Goal: Information Seeking & Learning: Find specific fact

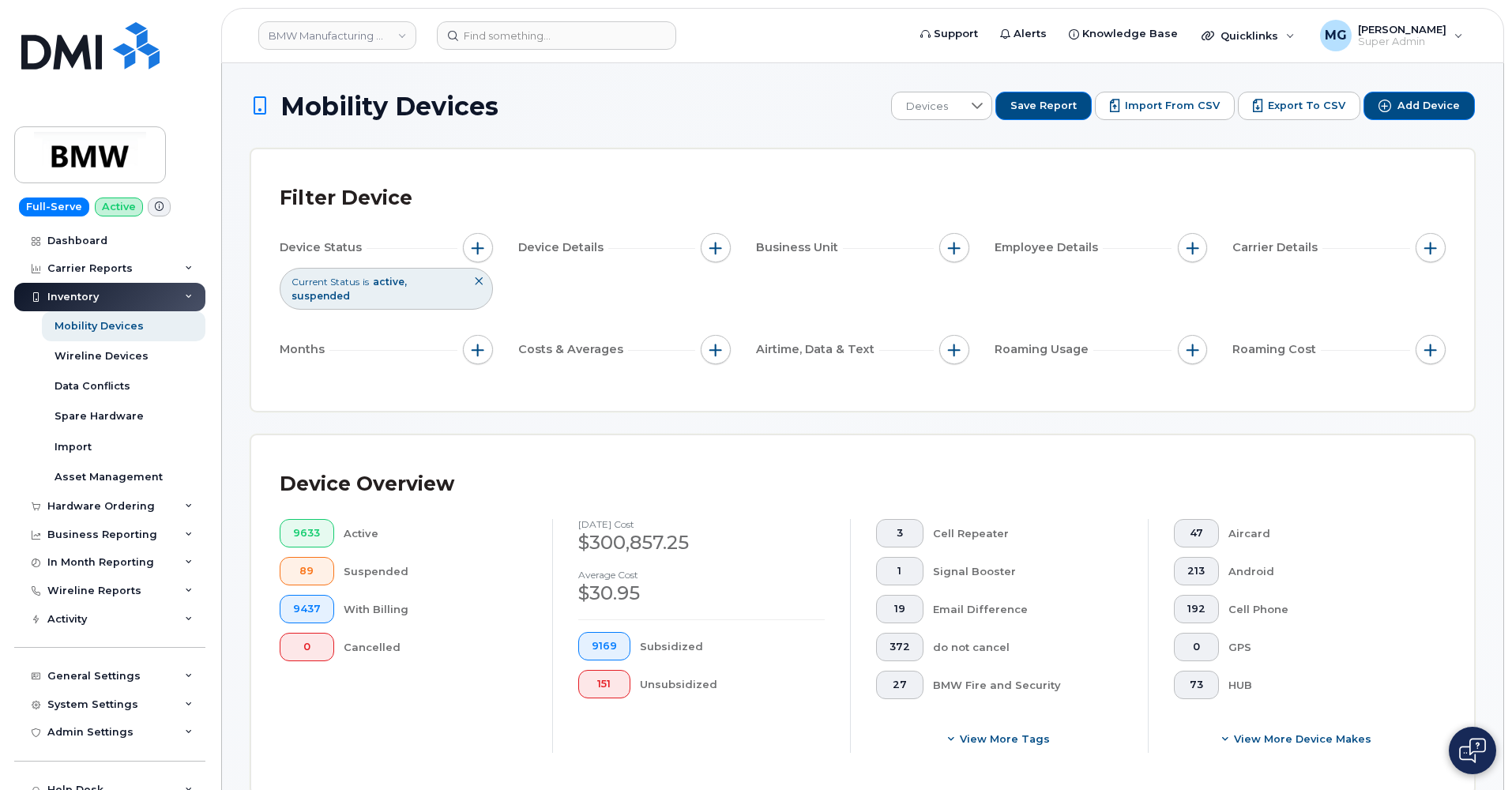
scroll to position [458, 0]
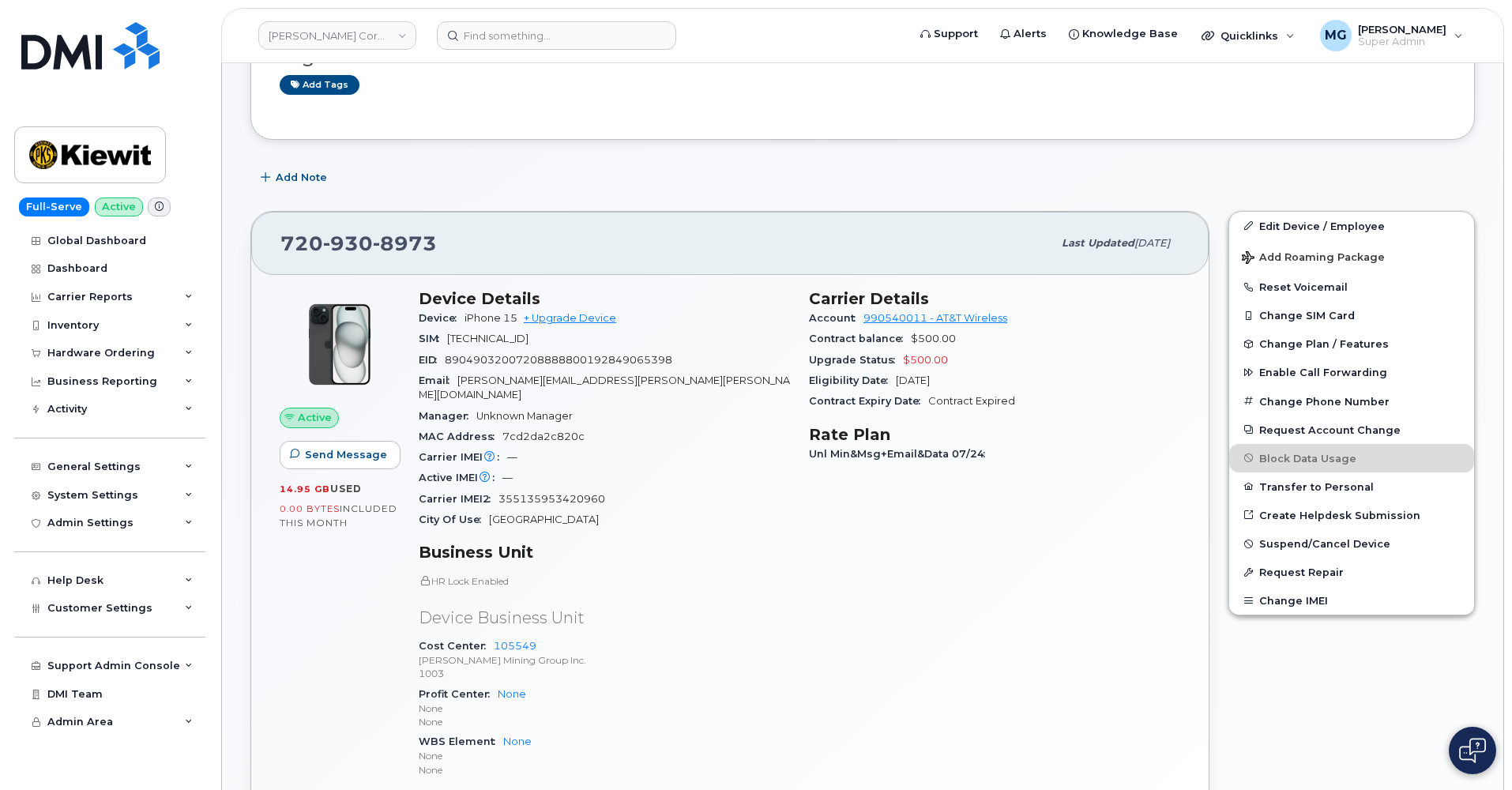
scroll to position [207, 0]
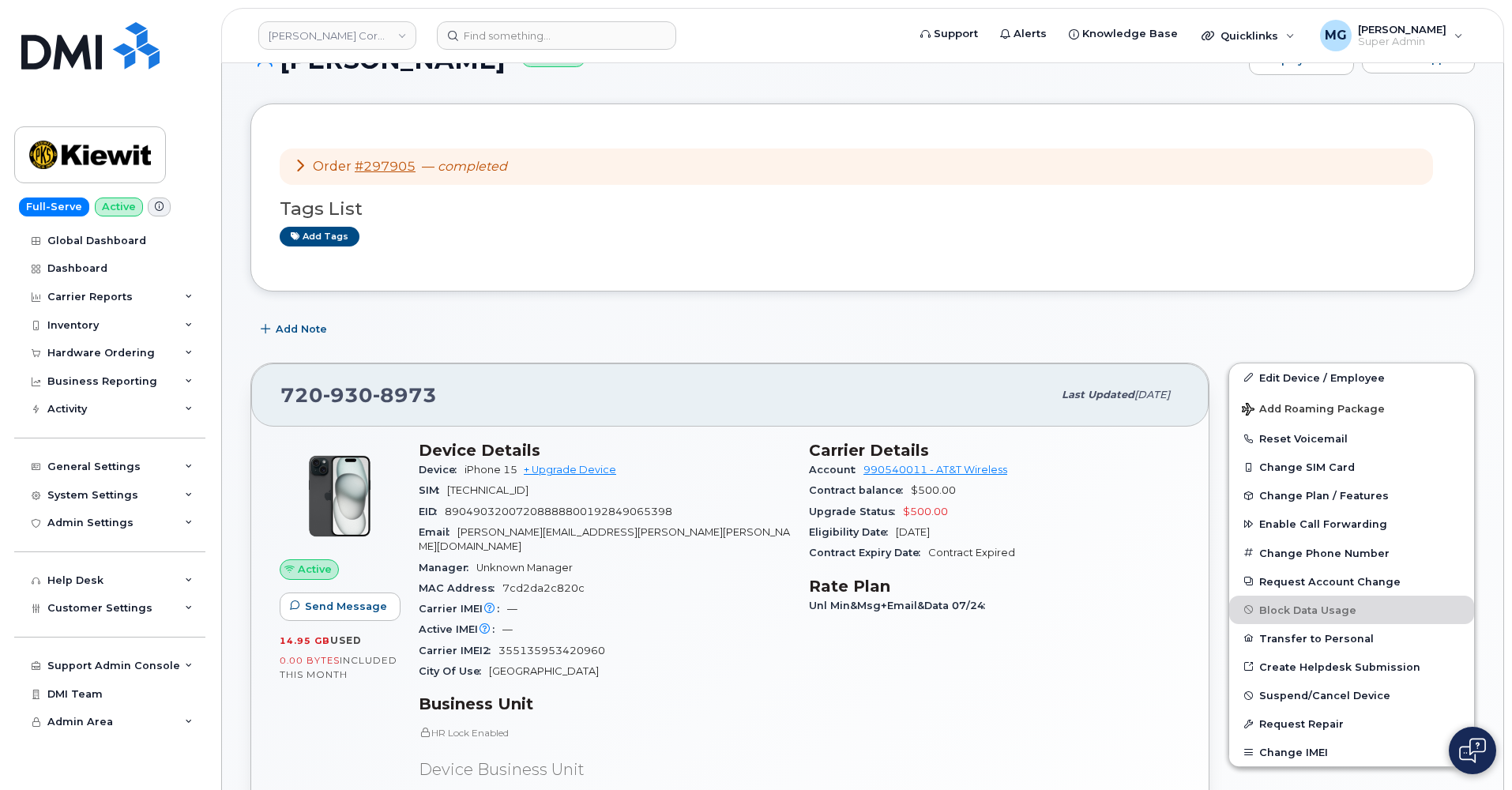
scroll to position [53, 0]
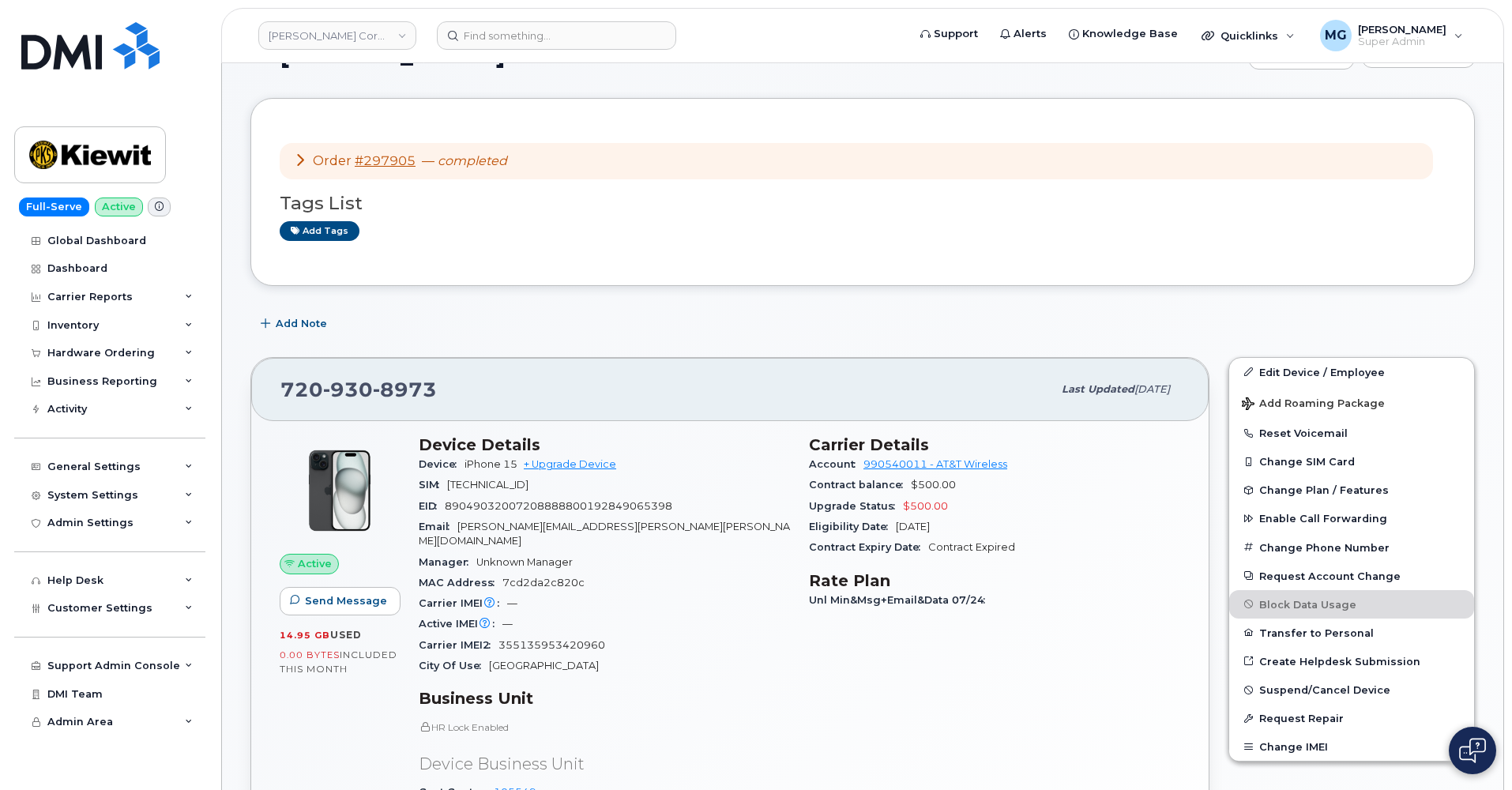
click at [298, 157] on icon at bounding box center [300, 159] width 13 height 13
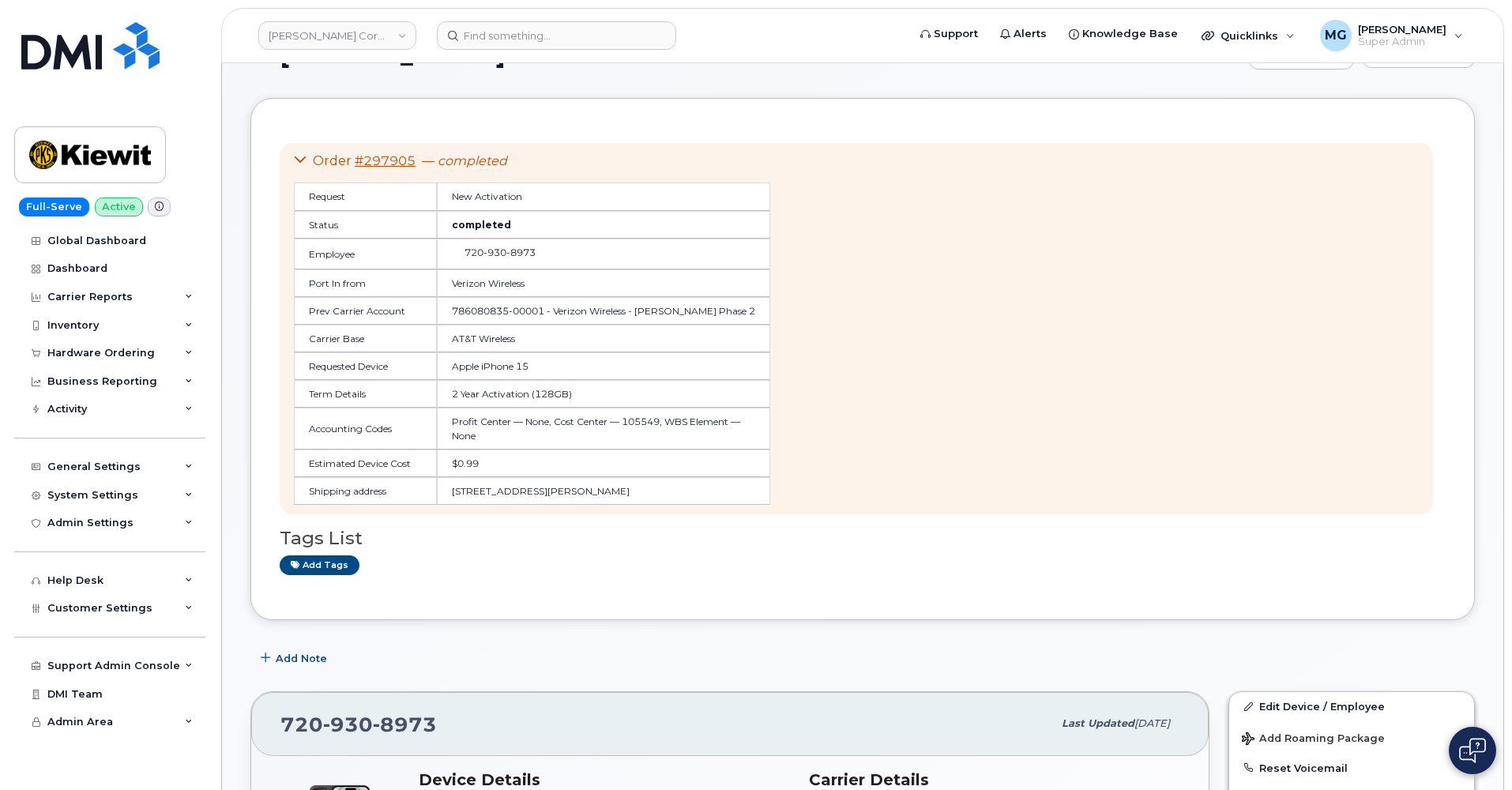
click at [298, 157] on icon at bounding box center [300, 159] width 13 height 13
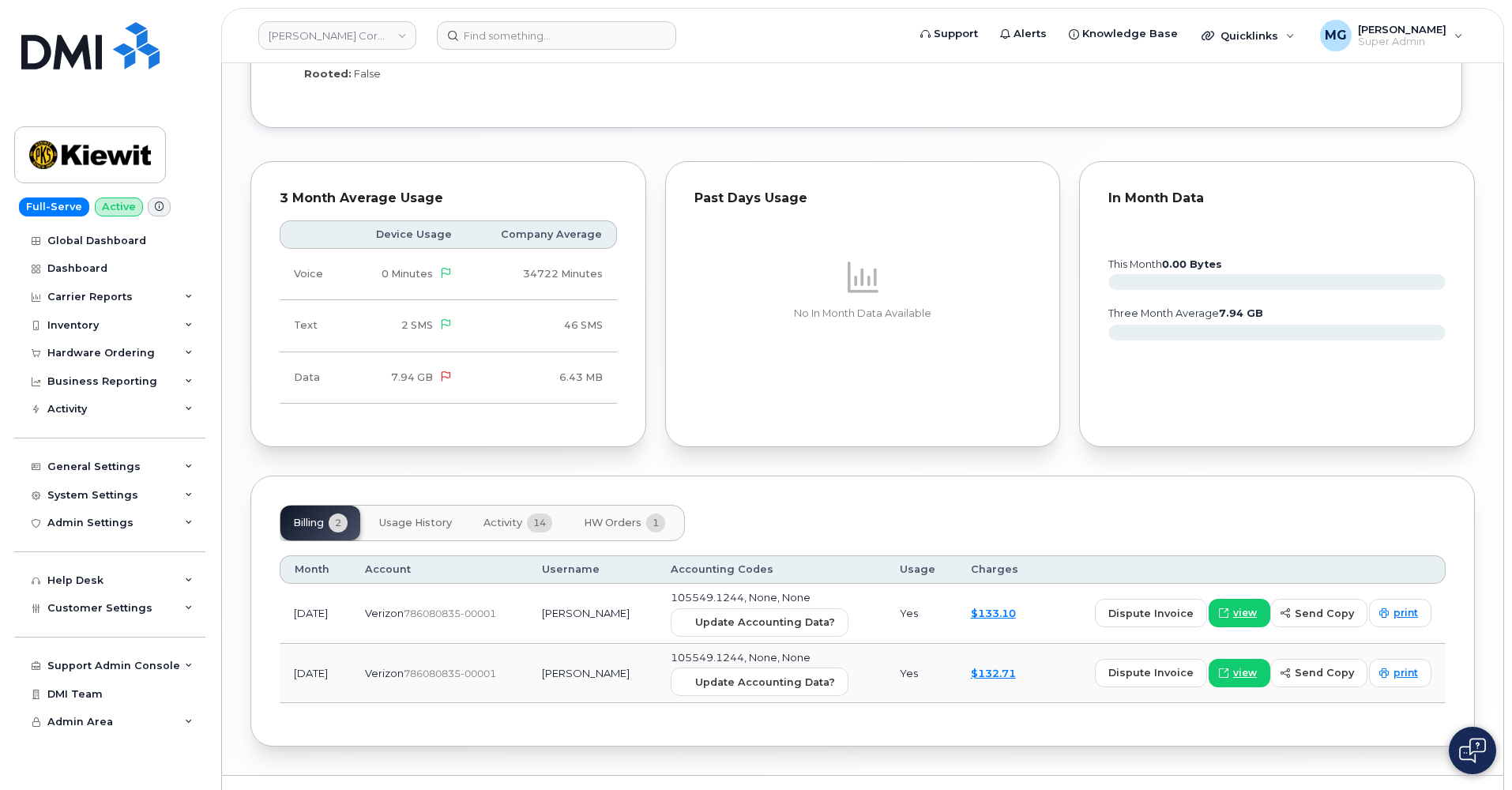
scroll to position [1237, 0]
click at [517, 517] on span "Activity" at bounding box center [502, 523] width 39 height 13
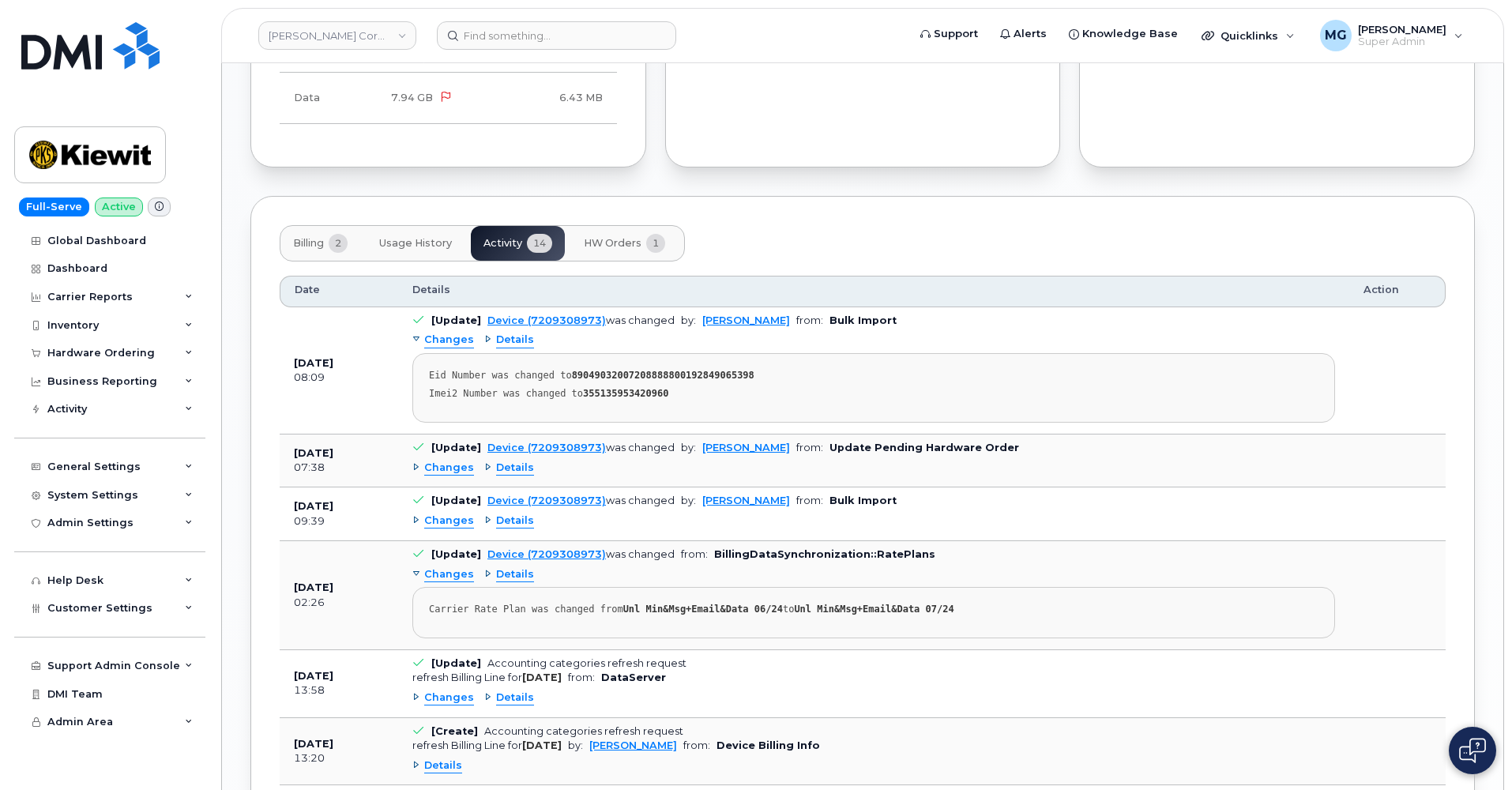
scroll to position [1519, 0]
click at [446, 460] on span "Changes" at bounding box center [449, 467] width 50 height 15
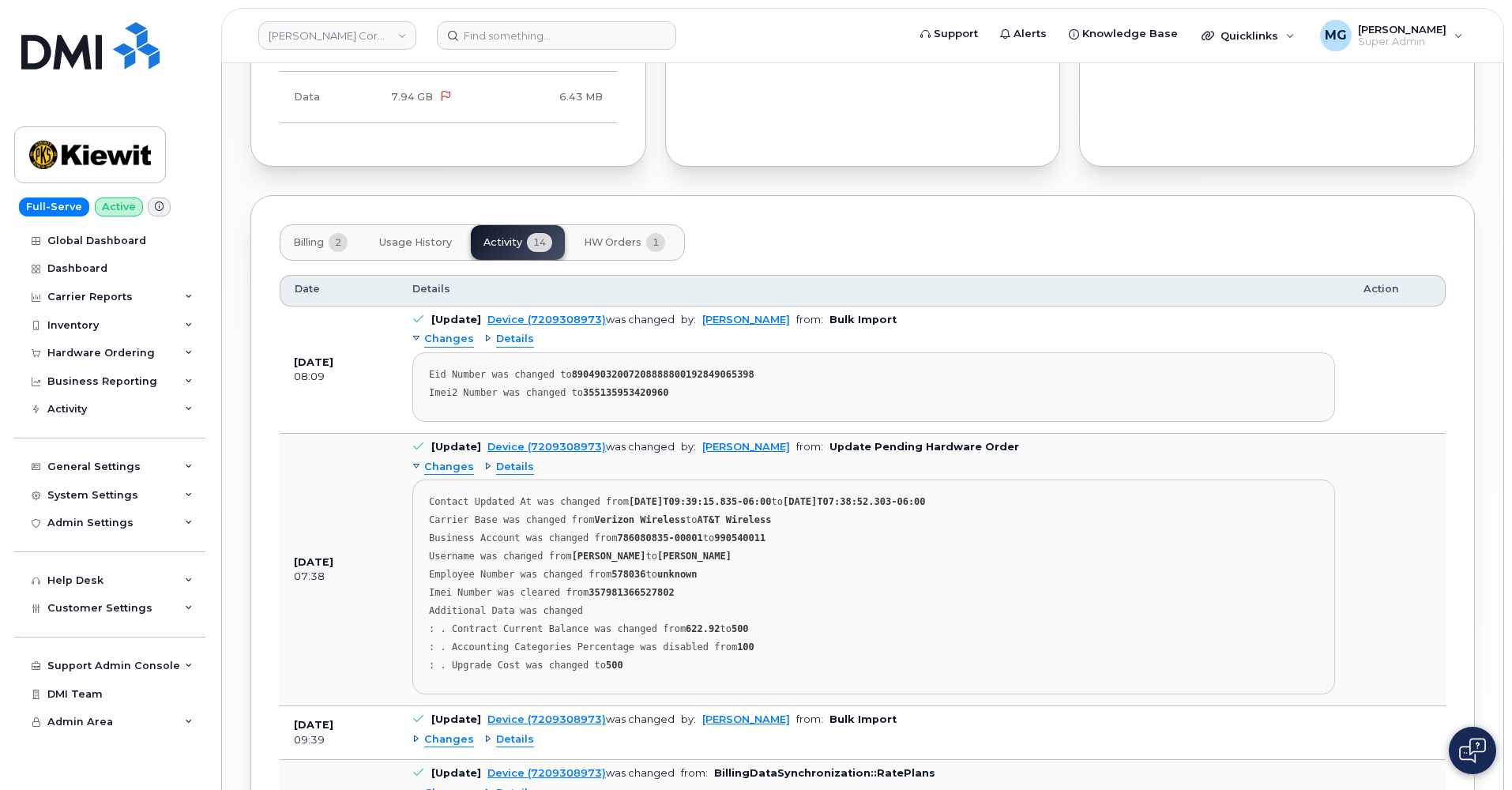
click at [508, 460] on span "Details" at bounding box center [514, 467] width 38 height 15
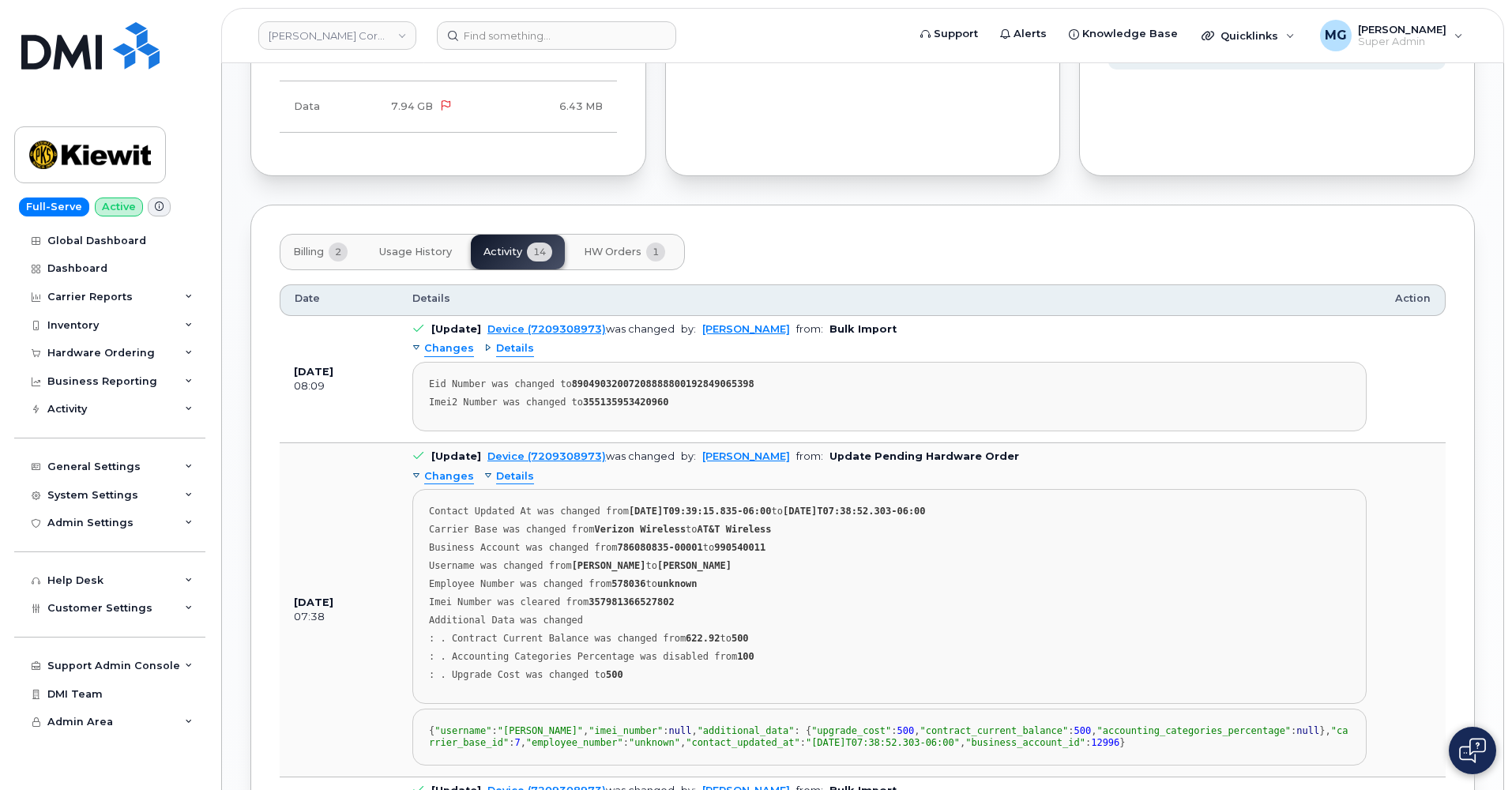
scroll to position [1511, 1]
click at [515, 341] on span "Details" at bounding box center [514, 348] width 38 height 15
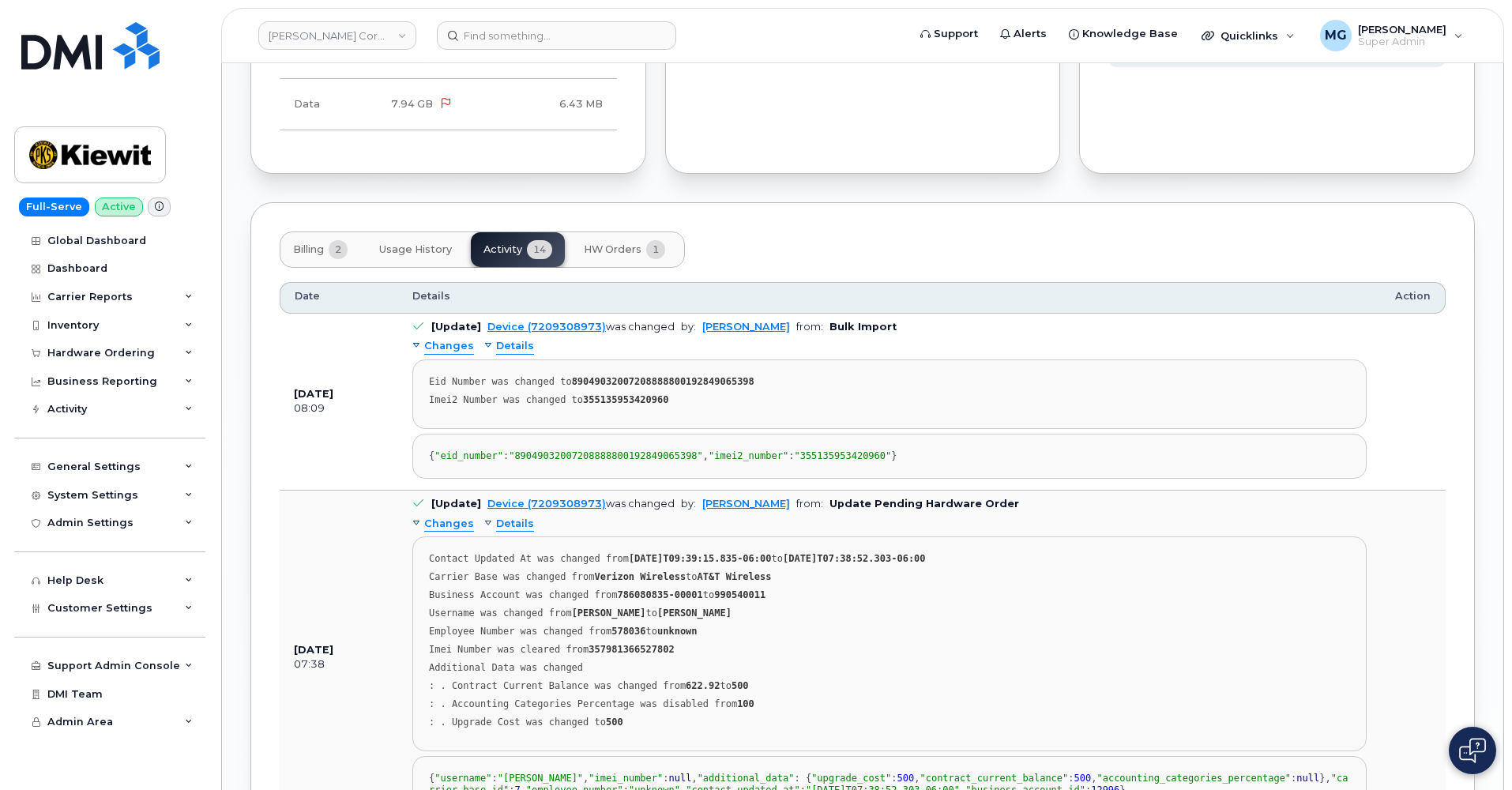
scroll to position [1511, 0]
click at [607, 245] on span "HW Orders" at bounding box center [612, 250] width 57 height 13
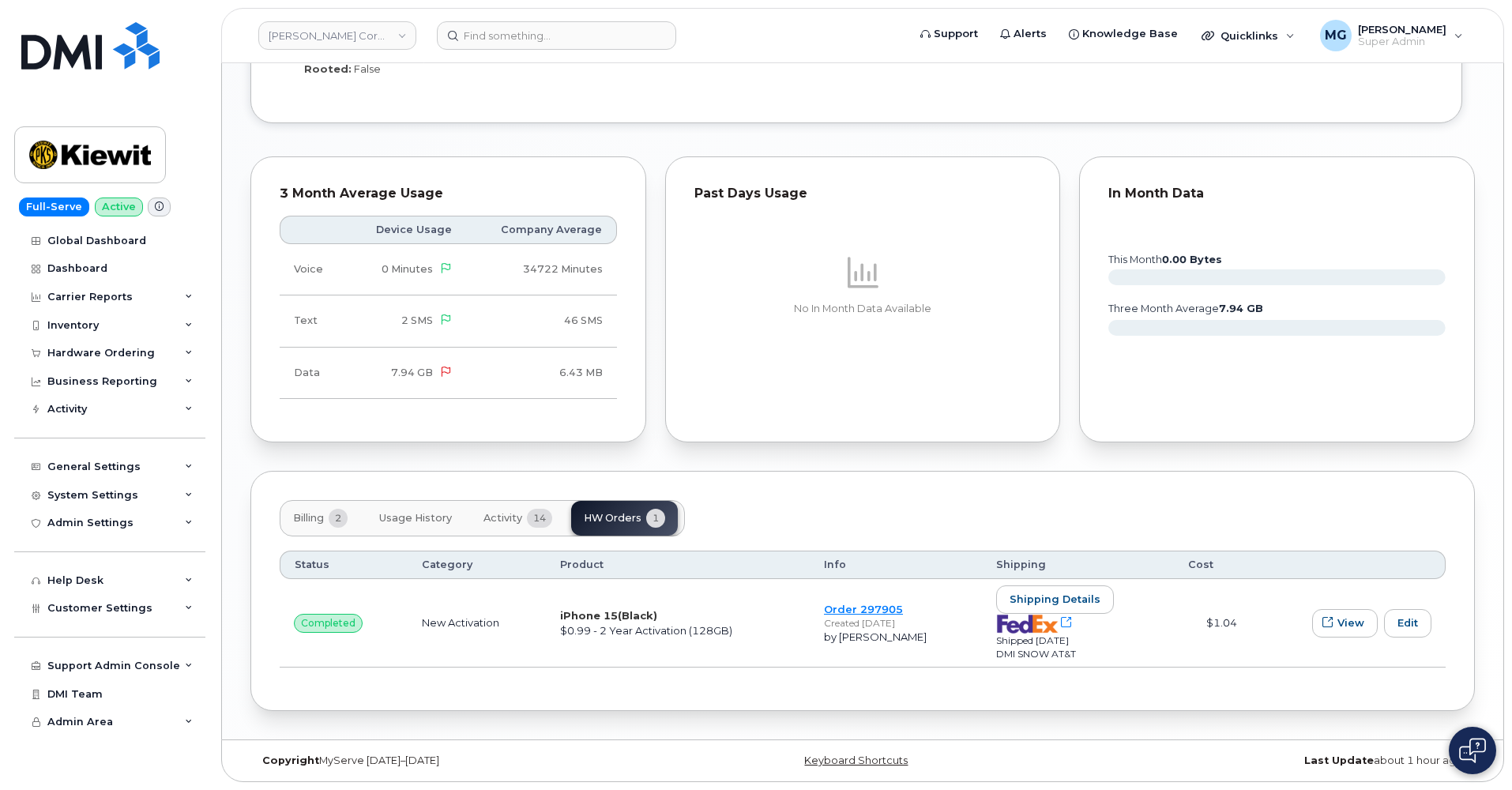
scroll to position [1303, 0]
click at [516, 512] on span "Activity" at bounding box center [502, 518] width 39 height 13
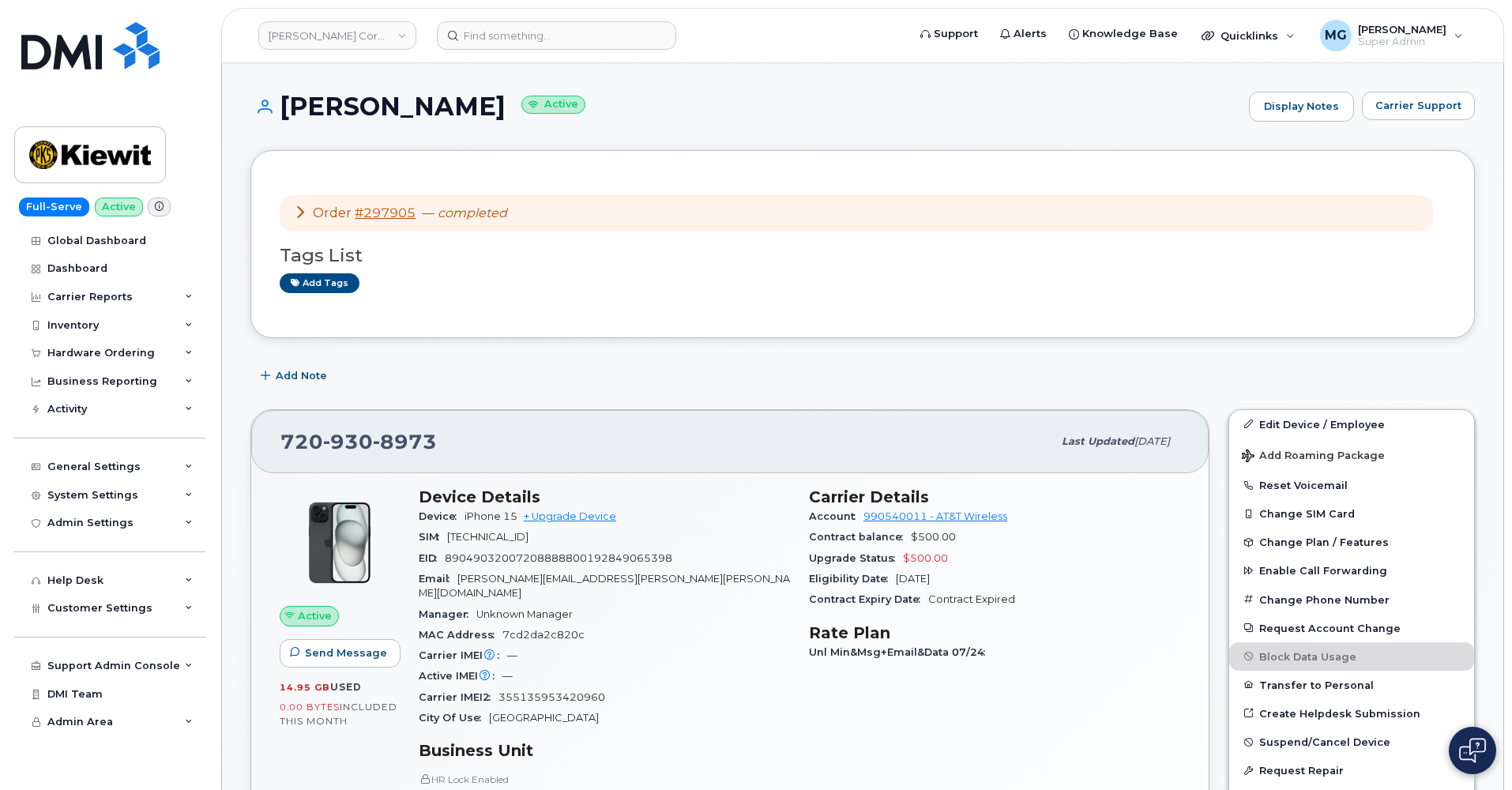
scroll to position [0, 0]
click at [302, 213] on icon at bounding box center [300, 211] width 13 height 13
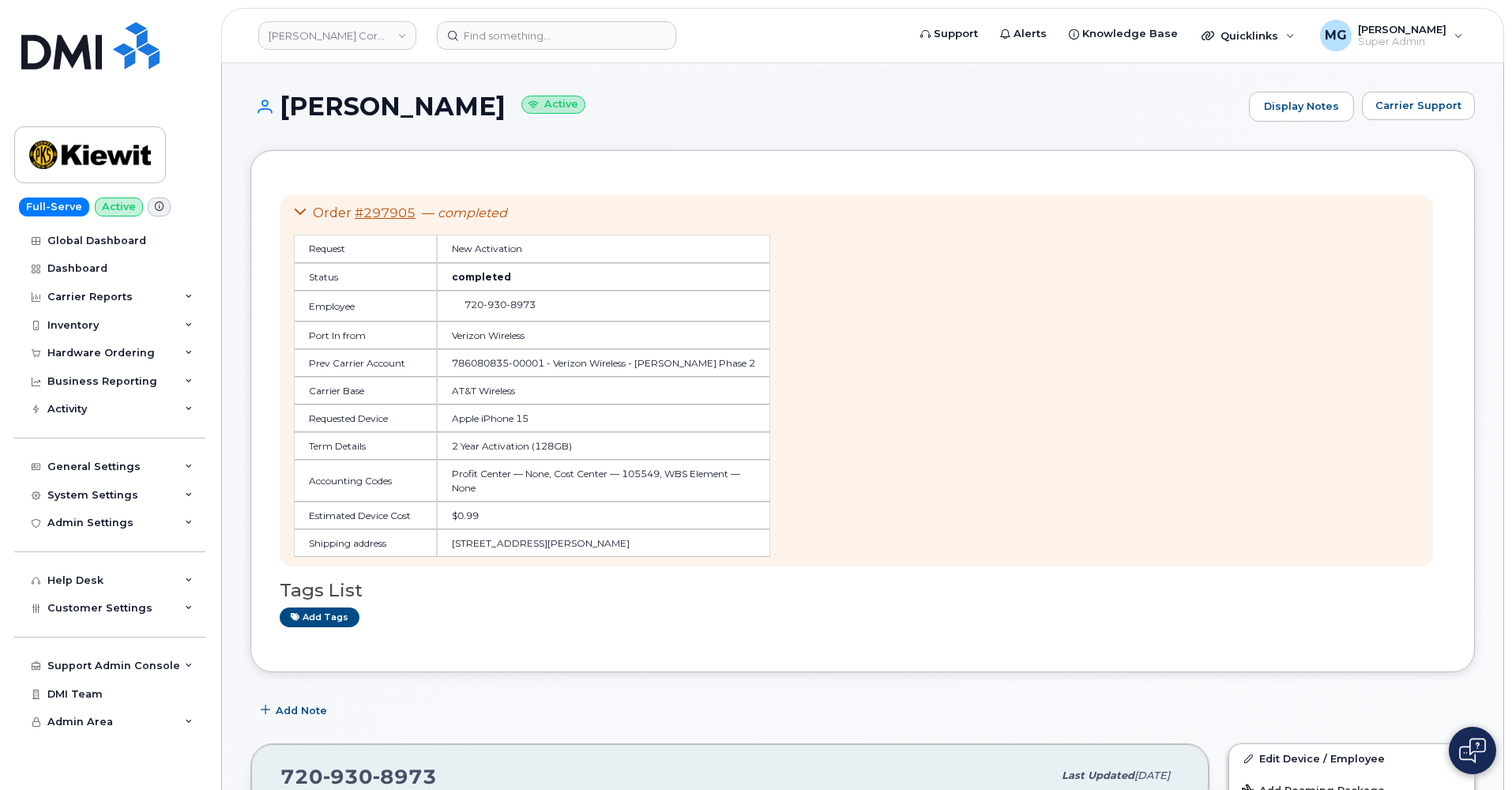
click at [392, 213] on link "#297905" at bounding box center [385, 212] width 60 height 15
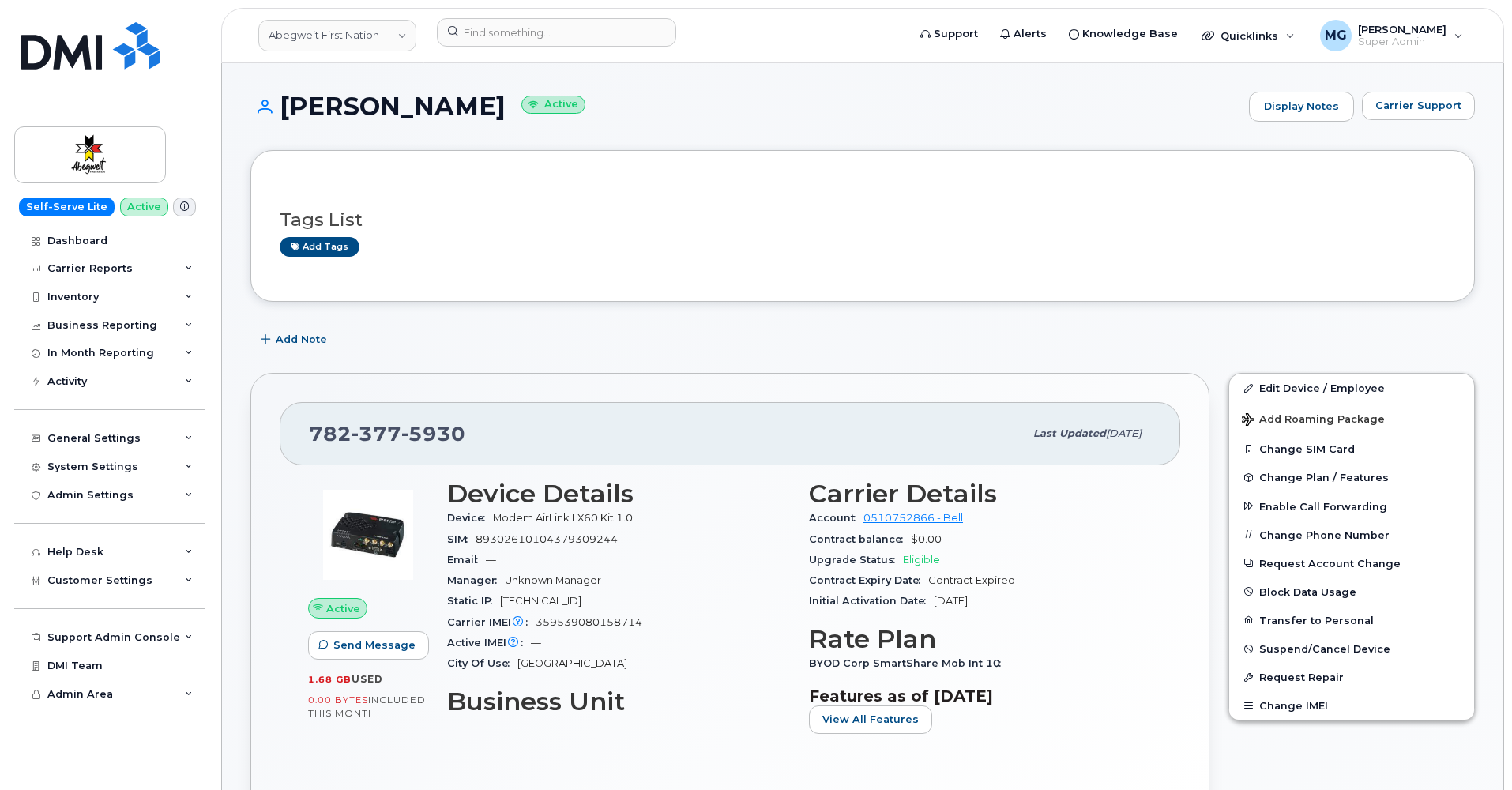
scroll to position [7, 0]
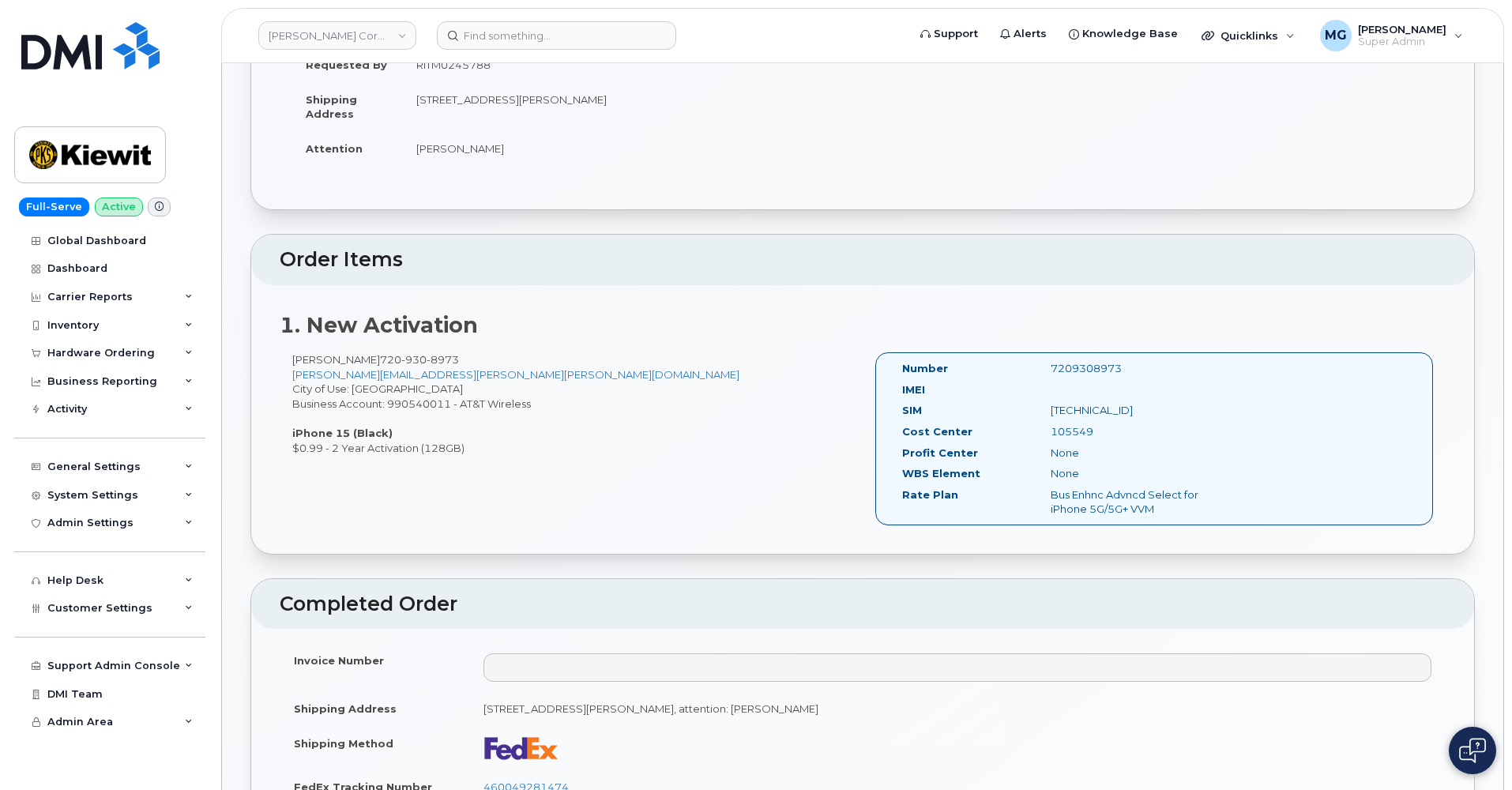
scroll to position [270, 0]
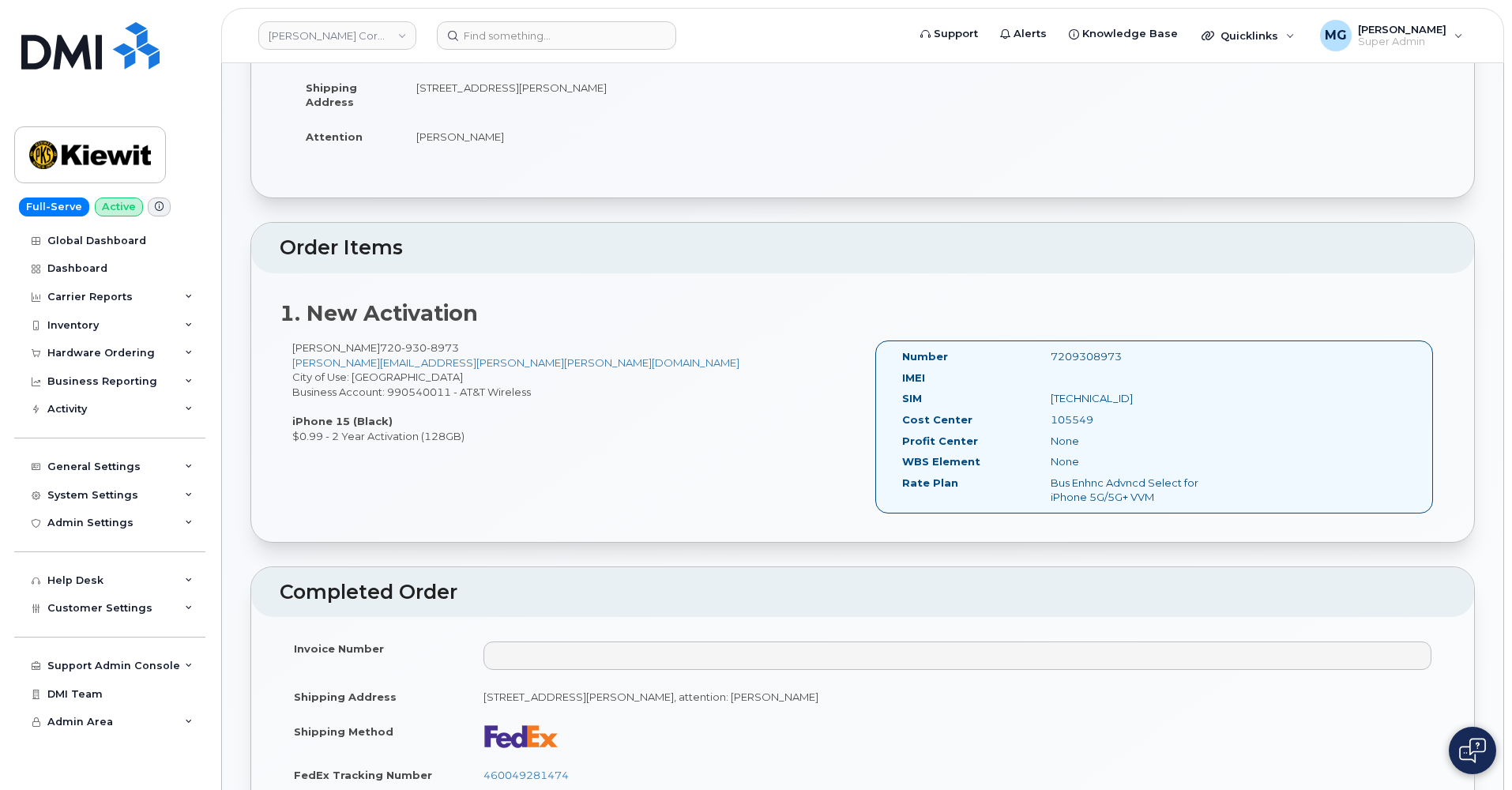
click at [1077, 350] on div "7209308973" at bounding box center [1143, 357] width 208 height 15
copy div "7209308973"
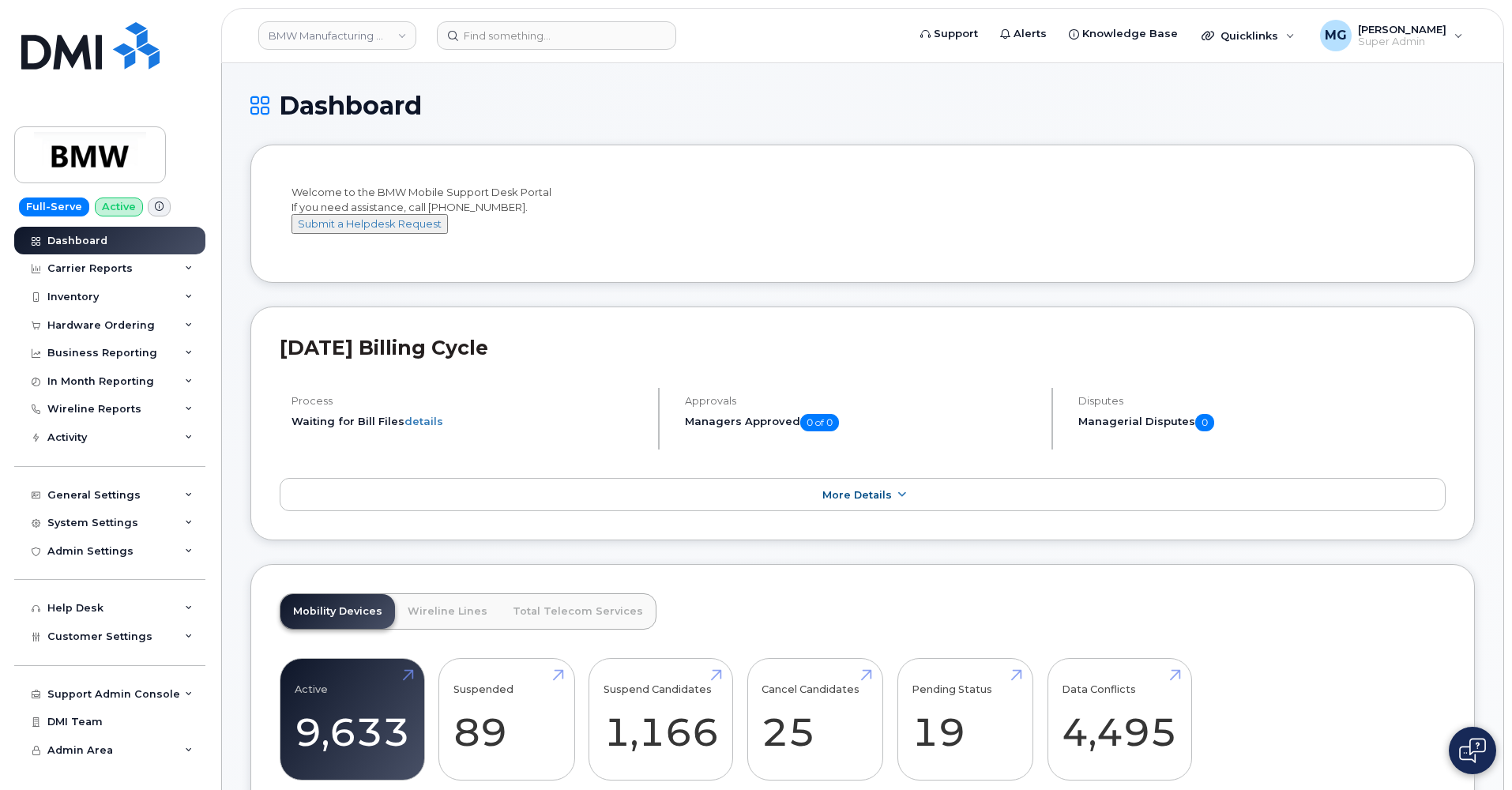
scroll to position [1374, 0]
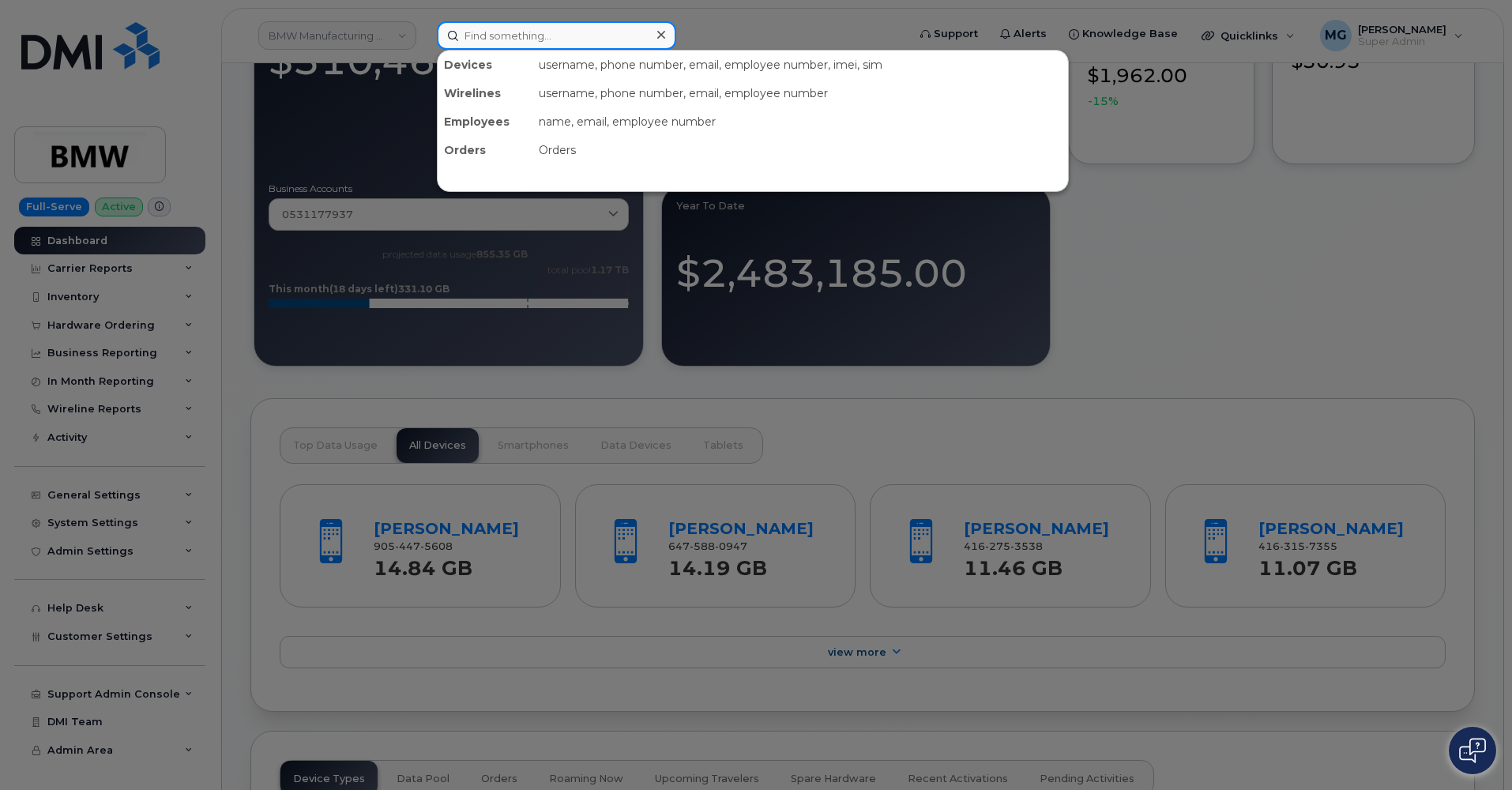
click at [491, 37] on input at bounding box center [557, 35] width 240 height 28
paste input "7209308973"
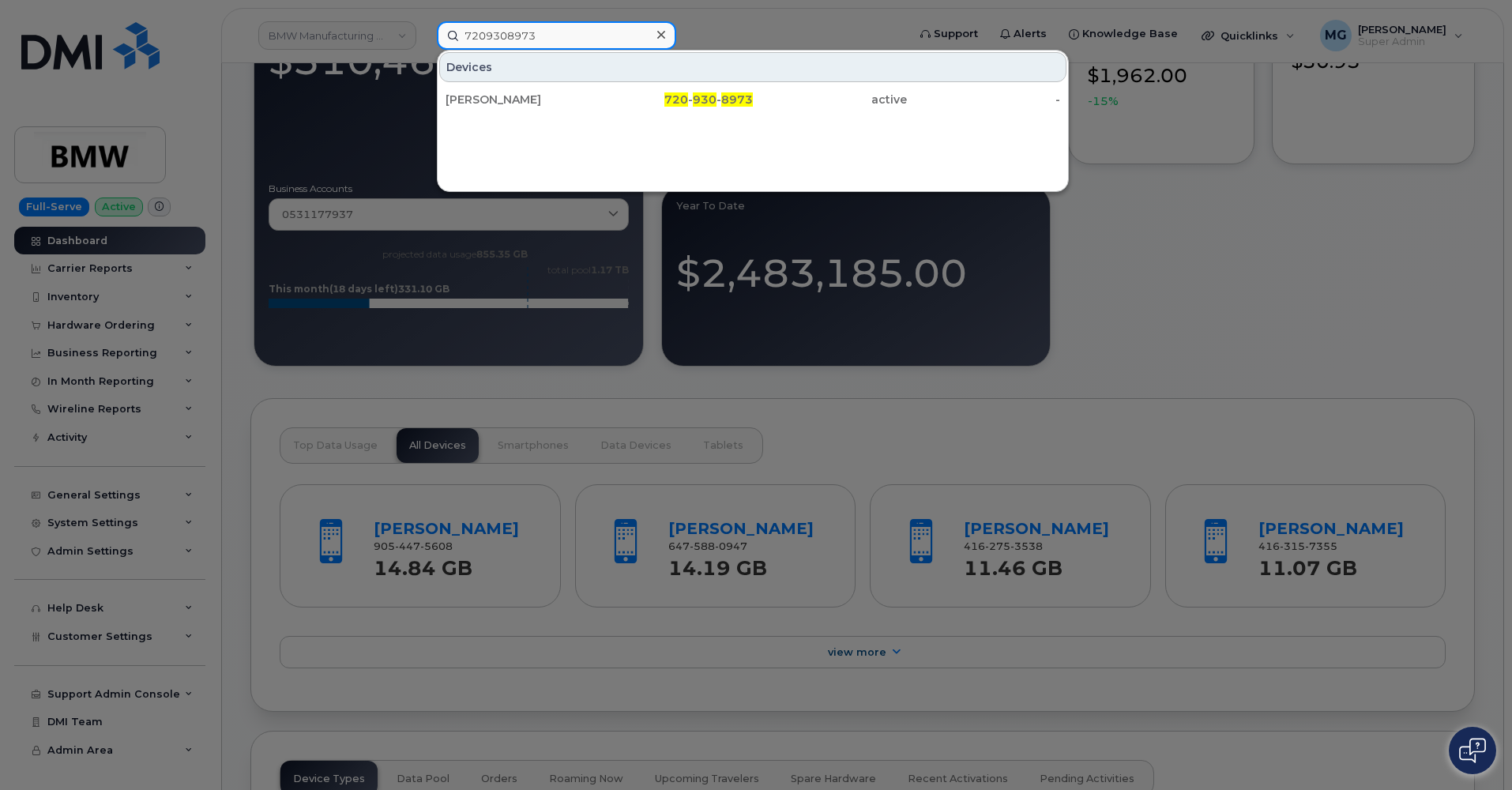
type input "7209308973"
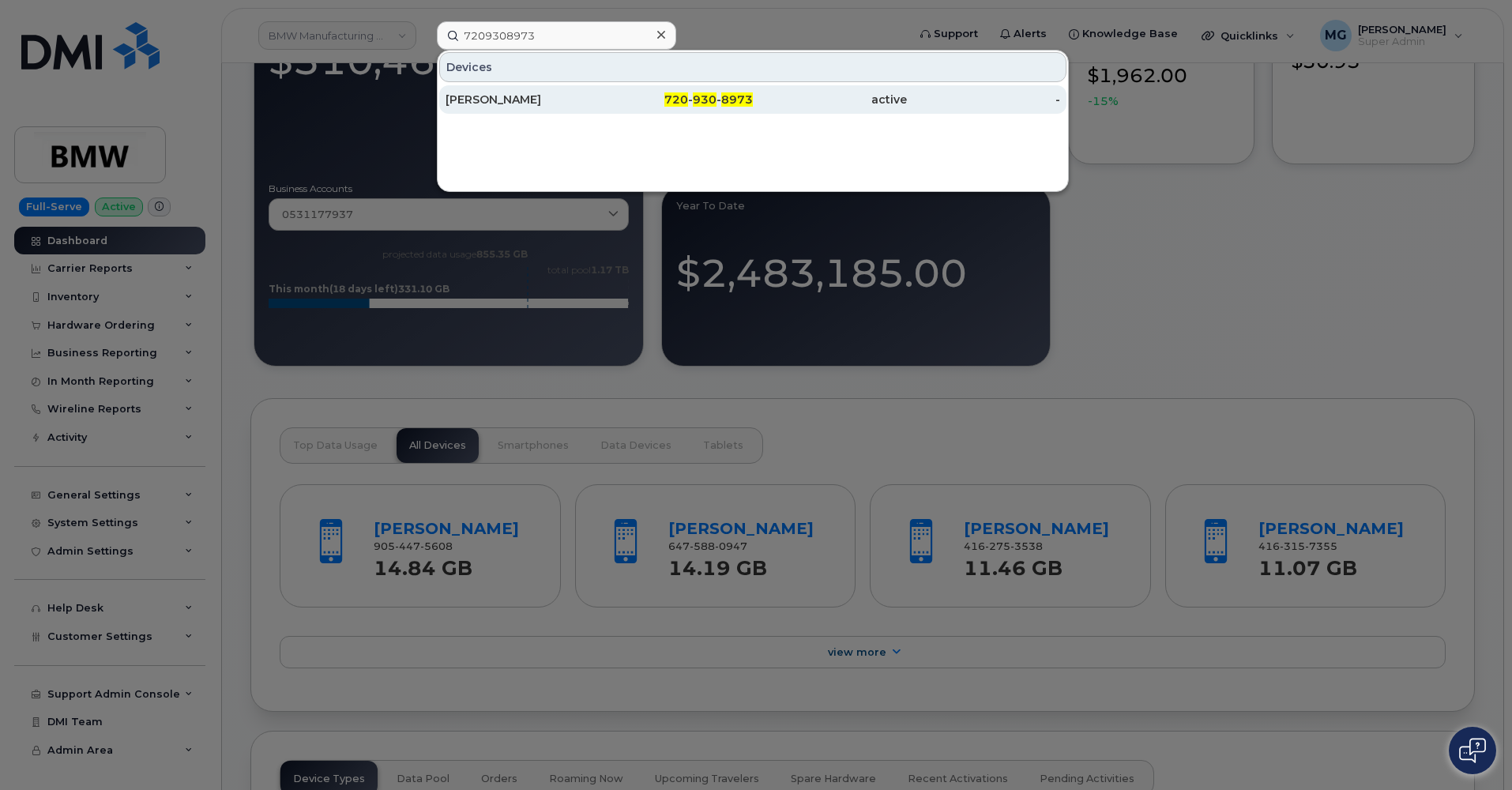
click at [459, 97] on div "[PERSON_NAME]" at bounding box center [523, 99] width 154 height 16
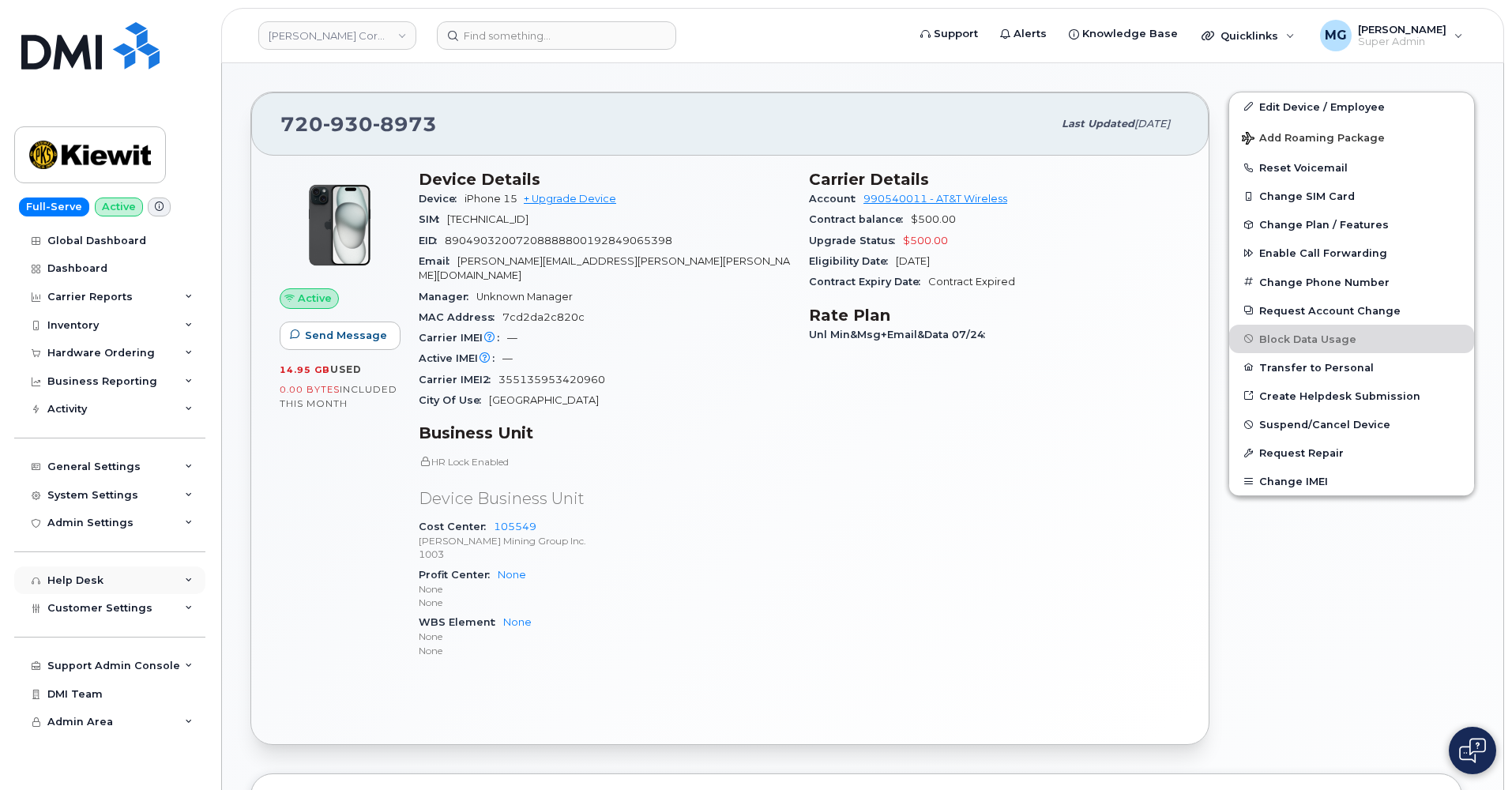
scroll to position [315, 0]
